Goal: Navigation & Orientation: Find specific page/section

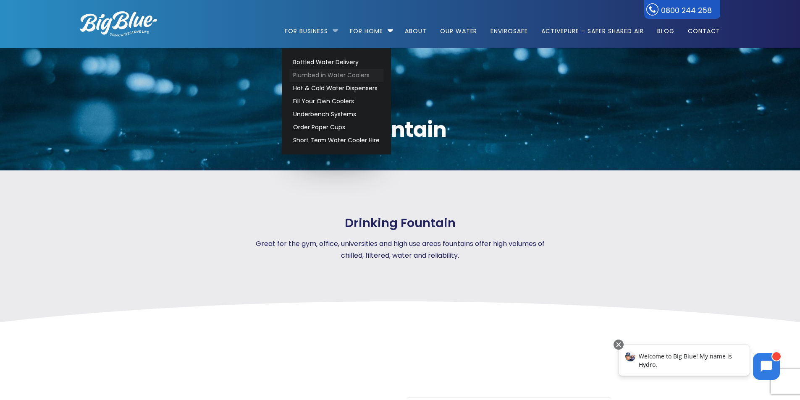
click at [332, 70] on link "Plumbed in Water Coolers" at bounding box center [336, 75] width 94 height 13
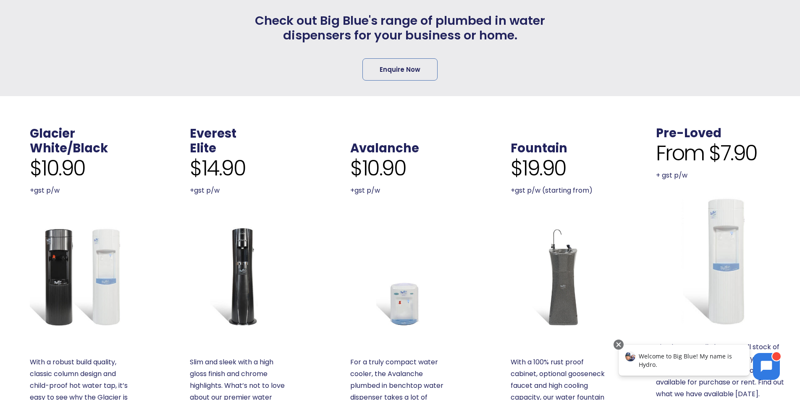
click at [726, 223] on img at bounding box center [721, 262] width 130 height 130
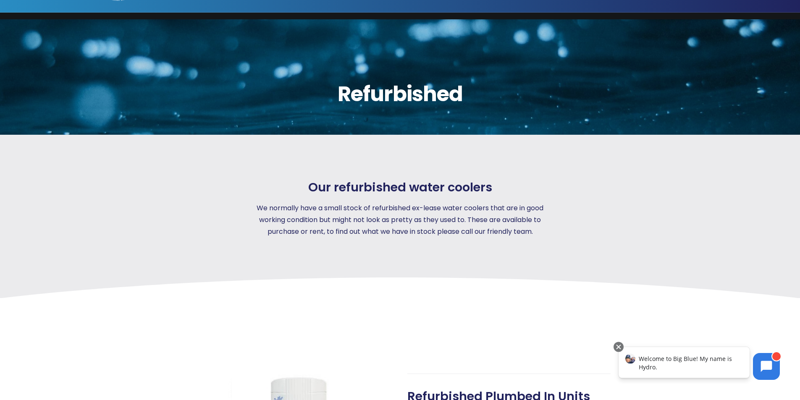
scroll to position [84, 0]
